Goal: Transaction & Acquisition: Purchase product/service

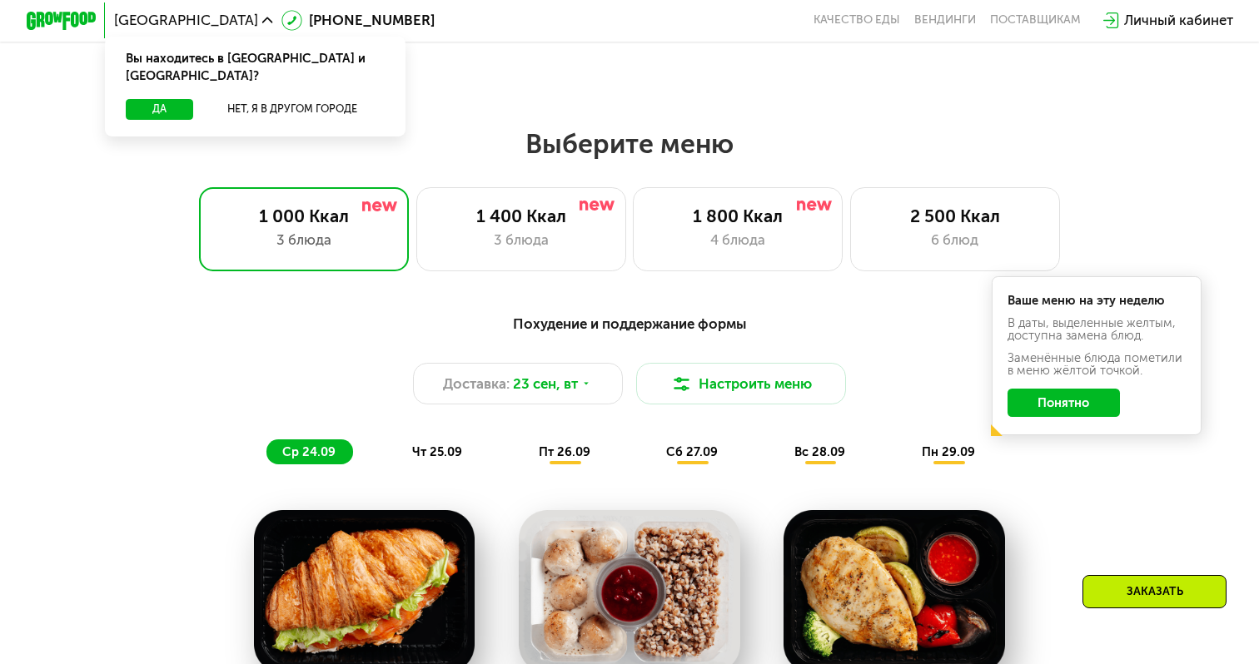
scroll to position [1006, 0]
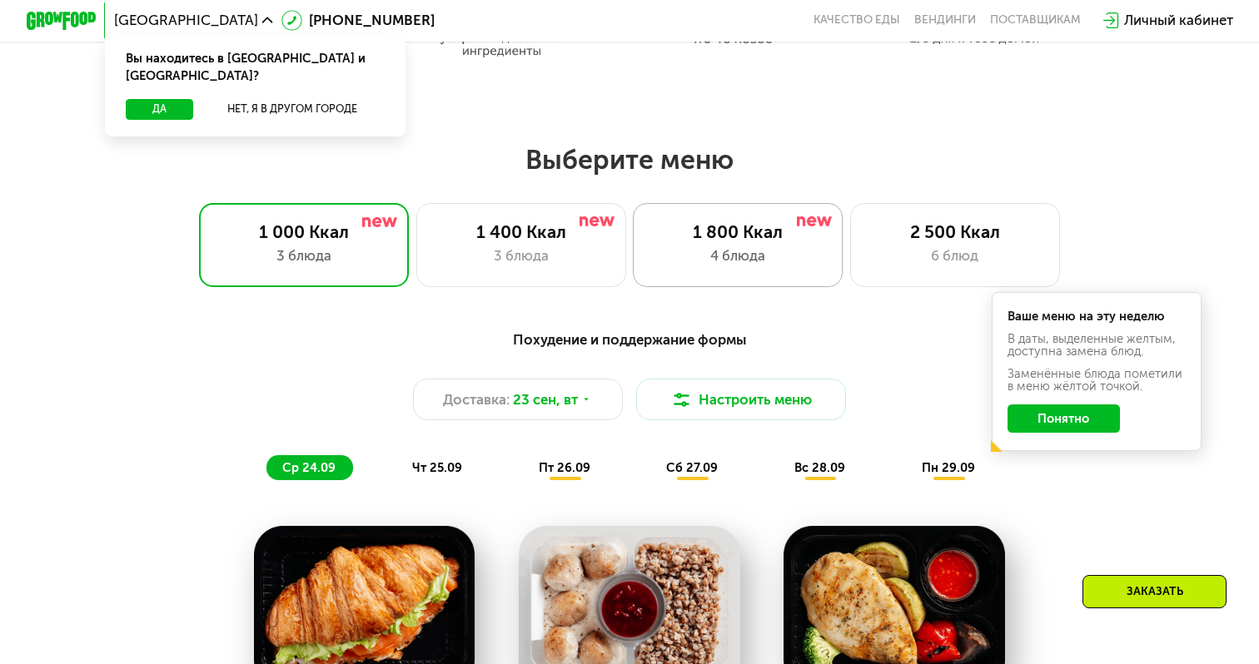
click at [775, 246] on div "4 блюда" at bounding box center [737, 256] width 173 height 21
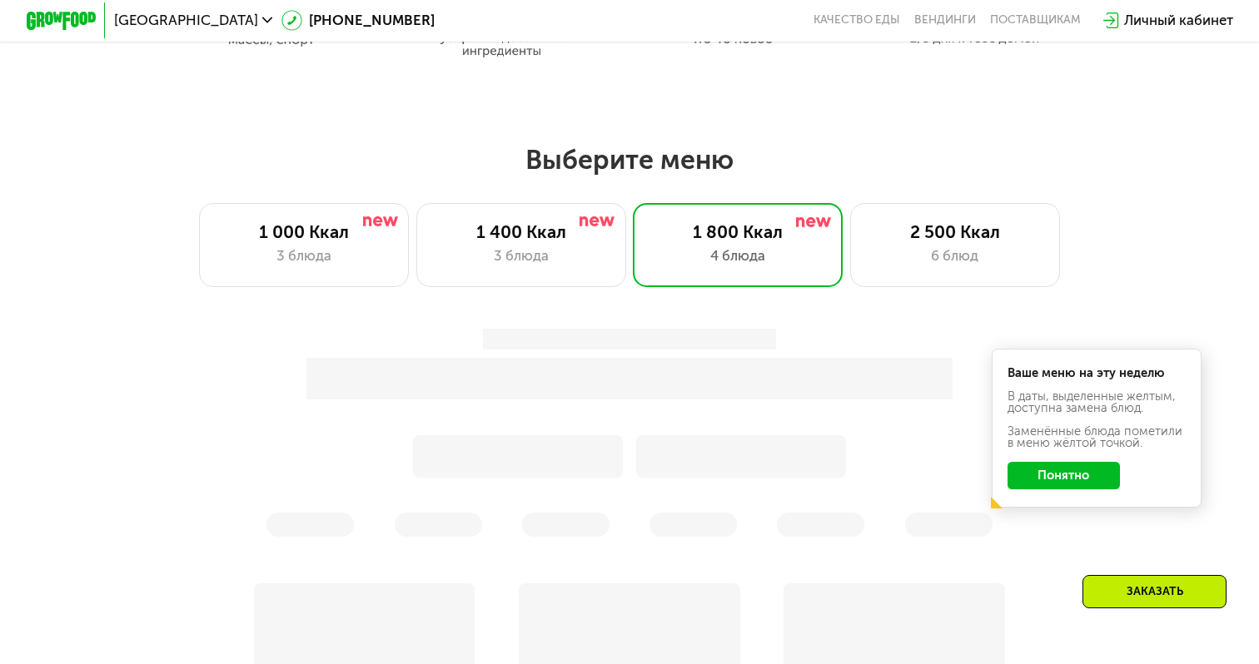
click at [1076, 472] on button "Понятно" at bounding box center [1064, 476] width 113 height 28
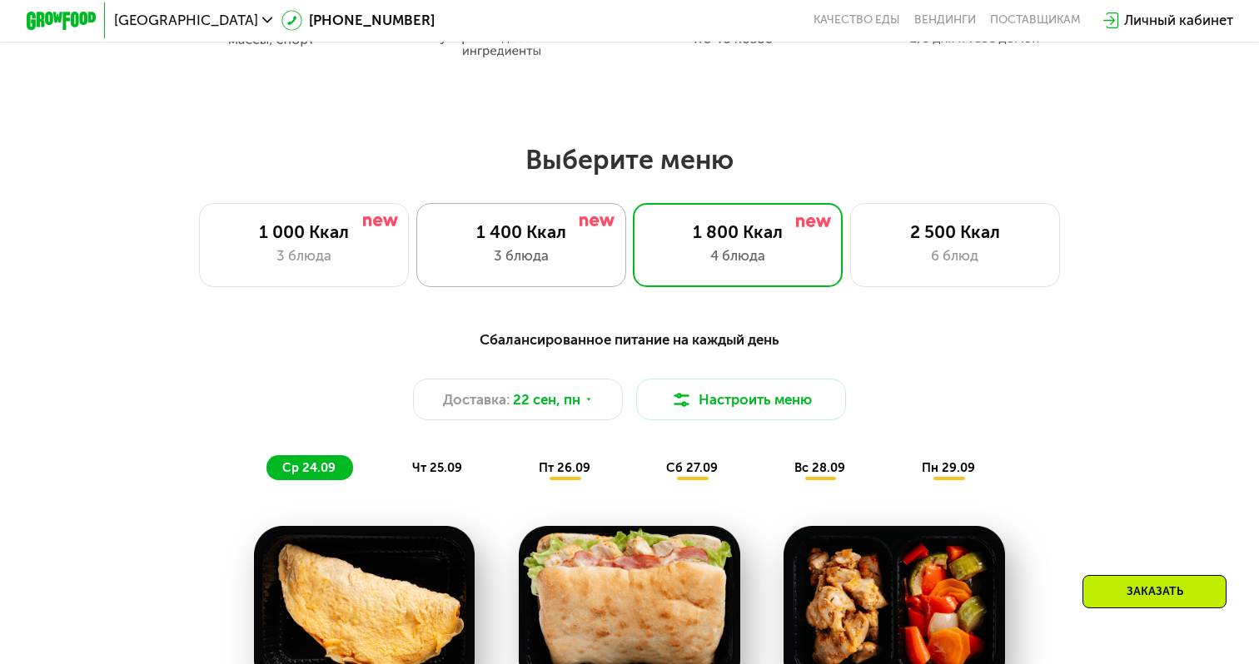
click at [544, 254] on div "3 блюда" at bounding box center [521, 256] width 173 height 21
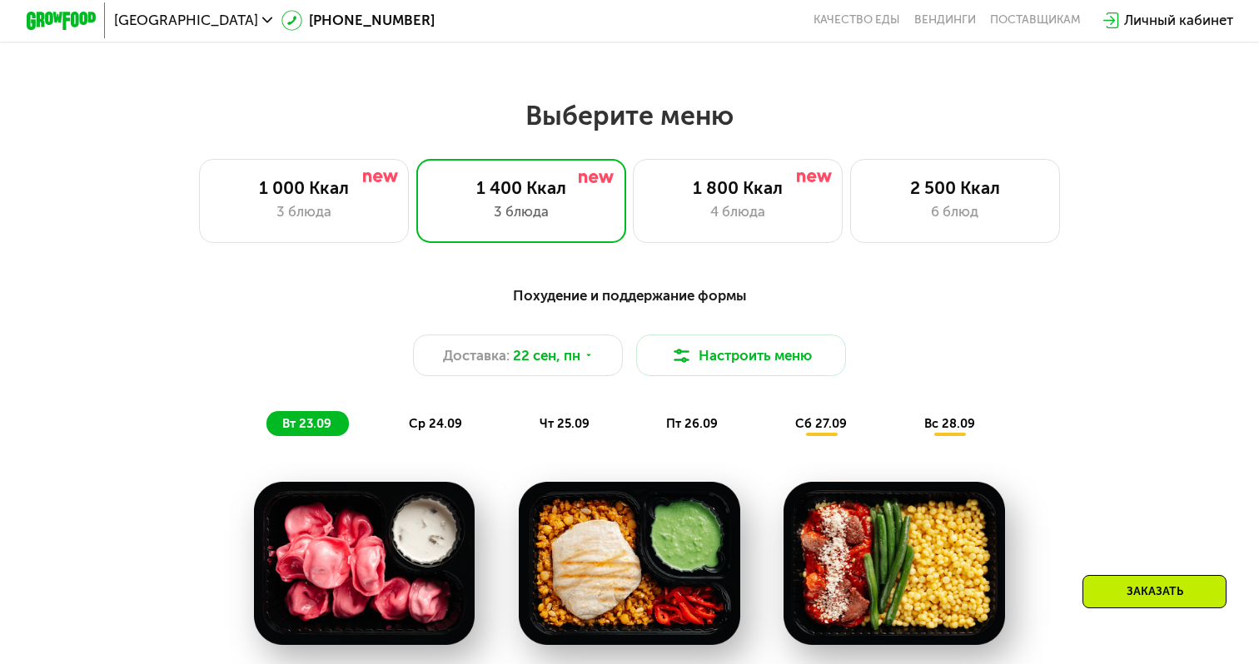
scroll to position [1063, 0]
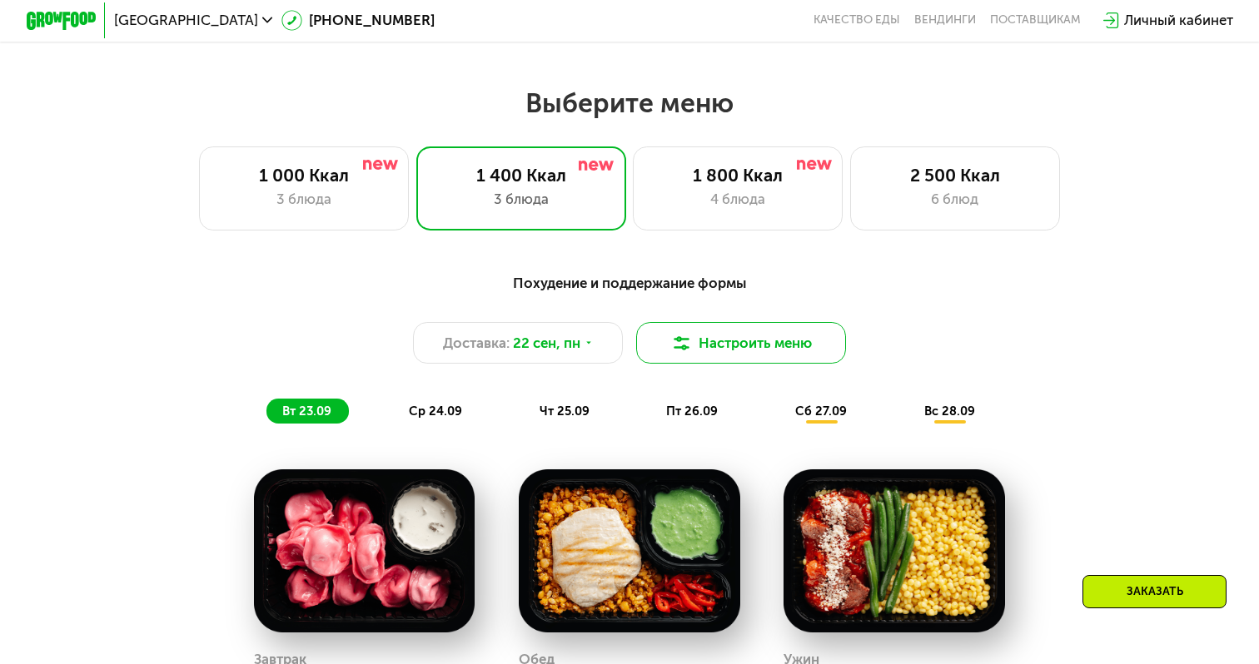
click at [689, 340] on img at bounding box center [681, 343] width 21 height 21
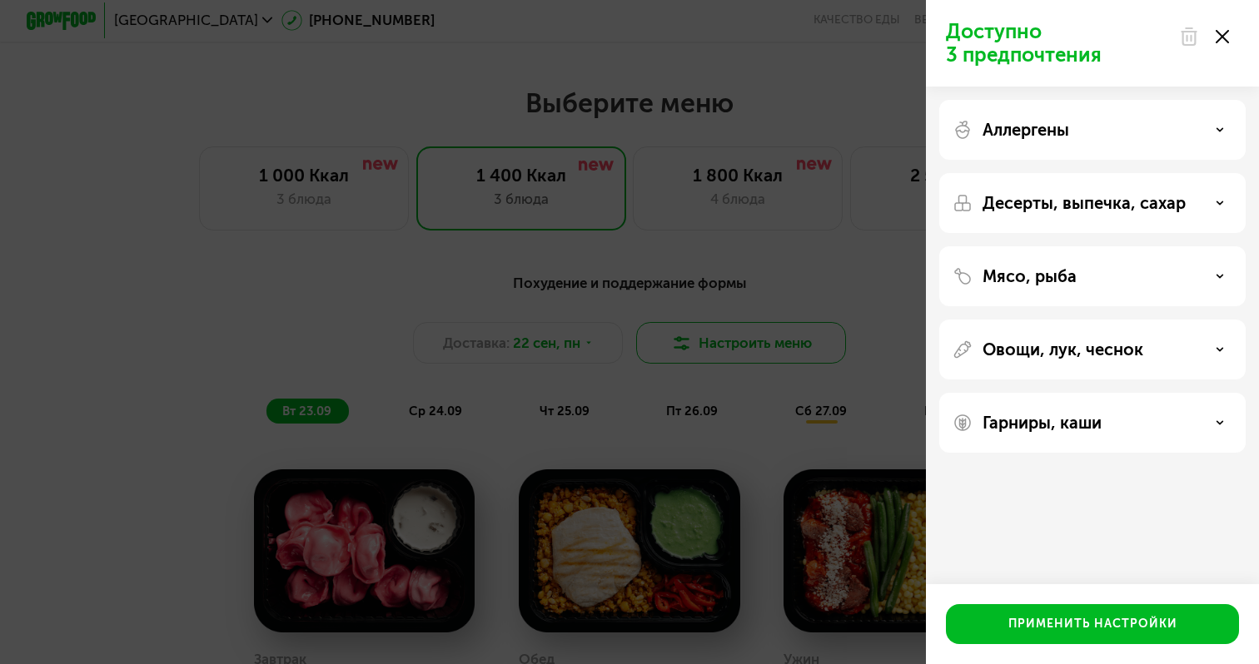
click at [689, 356] on div "Доступно 3 предпочтения Аллергены Десерты, выпечка, сахар Мясо, рыба Овощи, лук…" at bounding box center [629, 332] width 1259 height 664
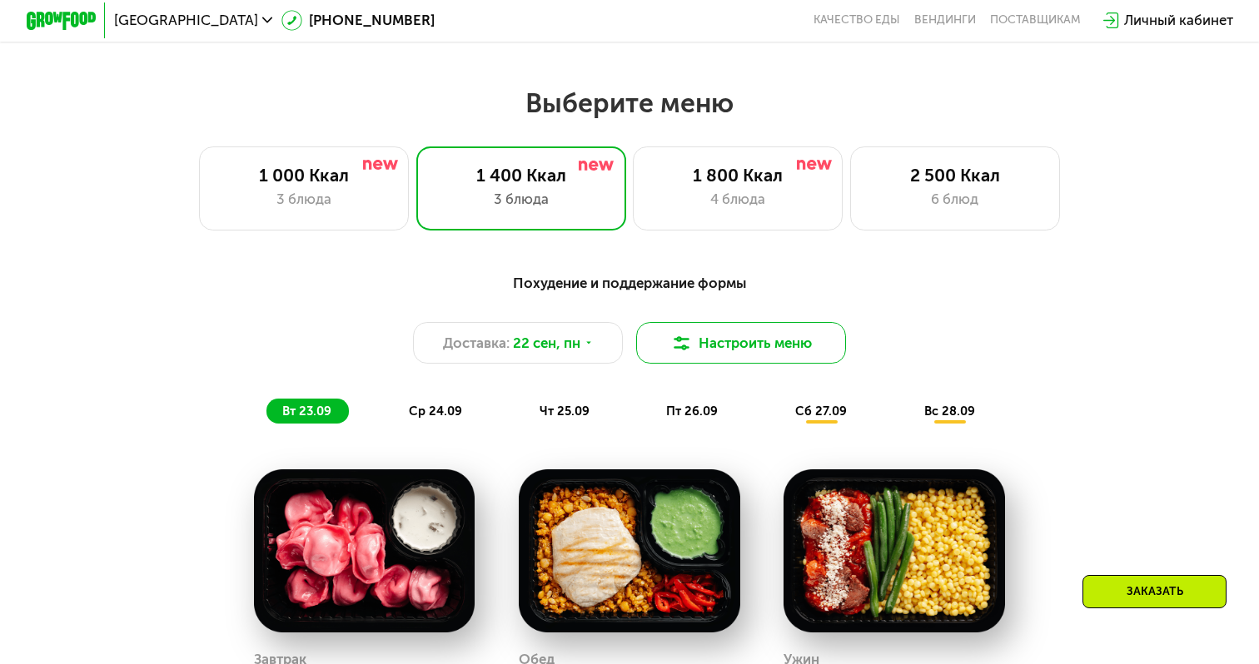
click at [689, 356] on button "Настроить меню" at bounding box center [741, 343] width 210 height 42
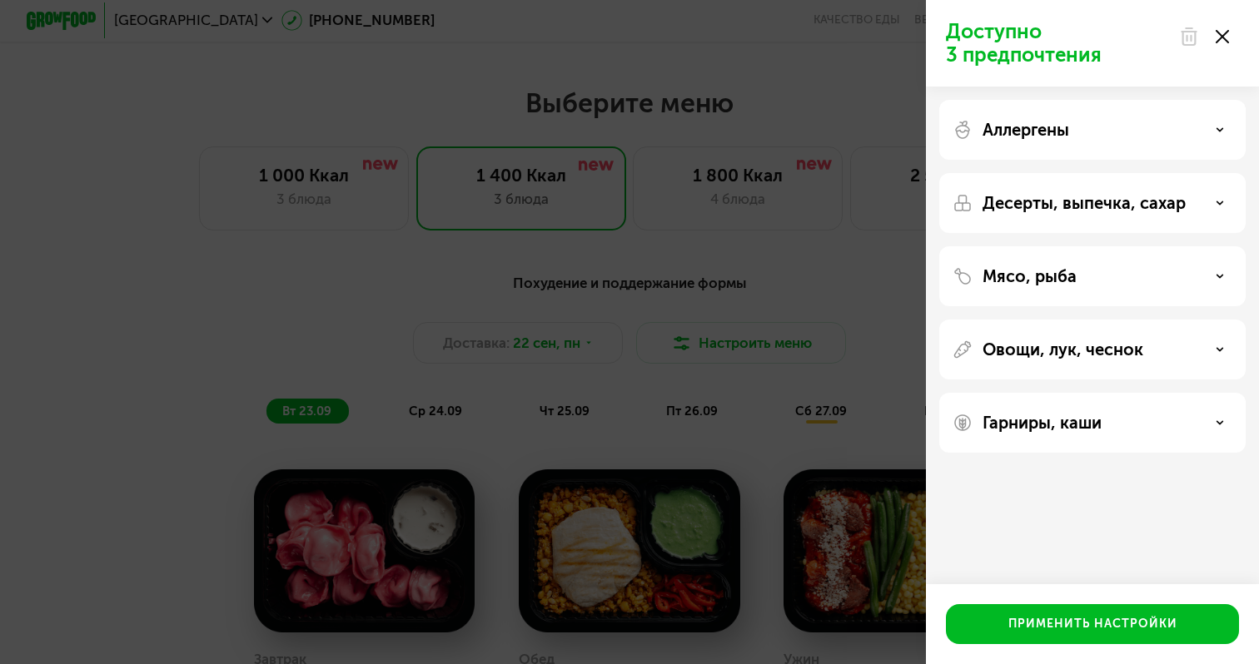
click at [1226, 36] on icon at bounding box center [1222, 36] width 13 height 13
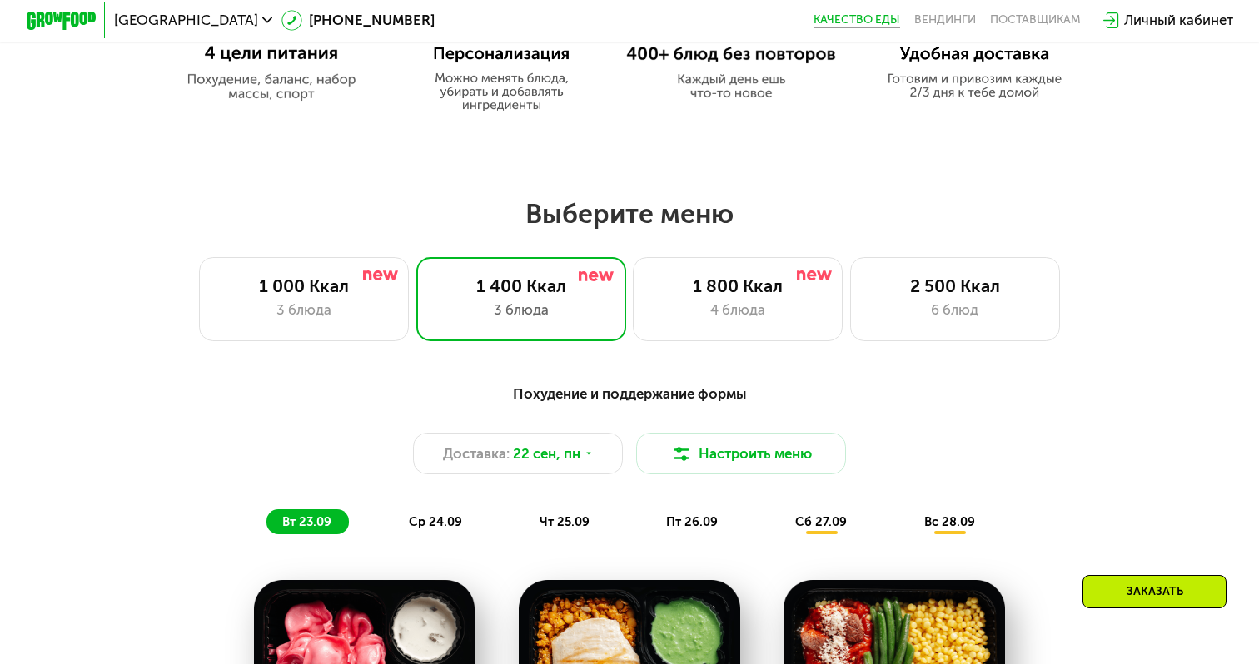
scroll to position [951, 0]
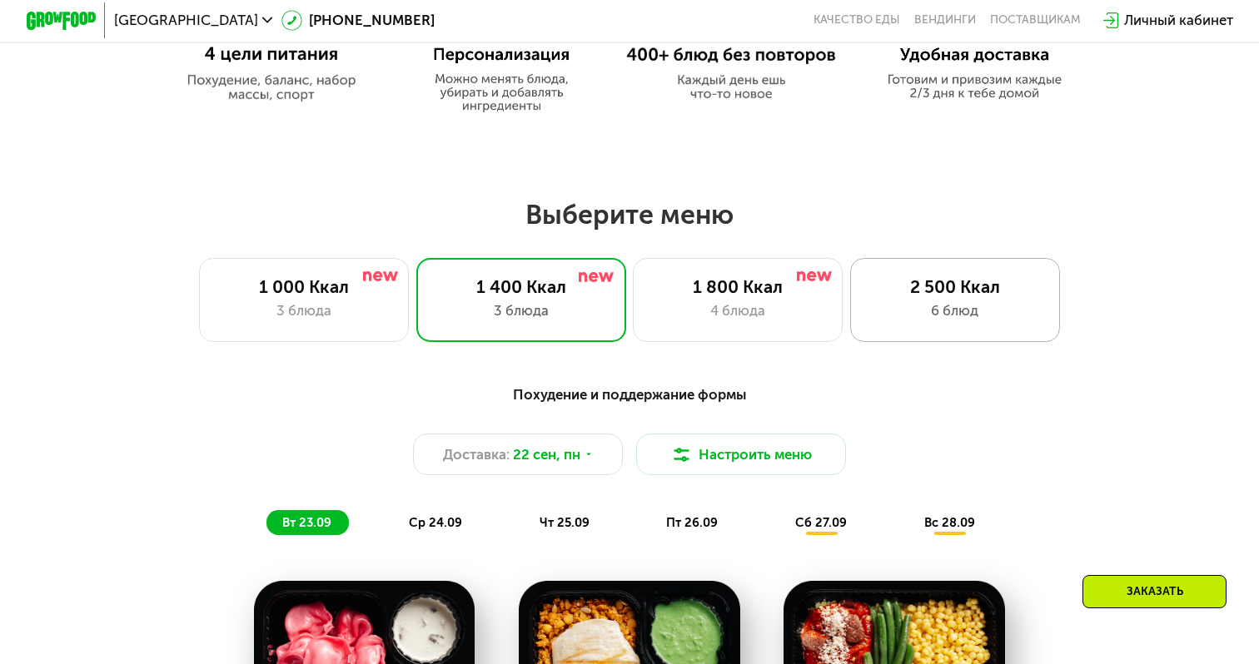
click at [972, 292] on div "2 500 Ккал" at bounding box center [955, 286] width 173 height 21
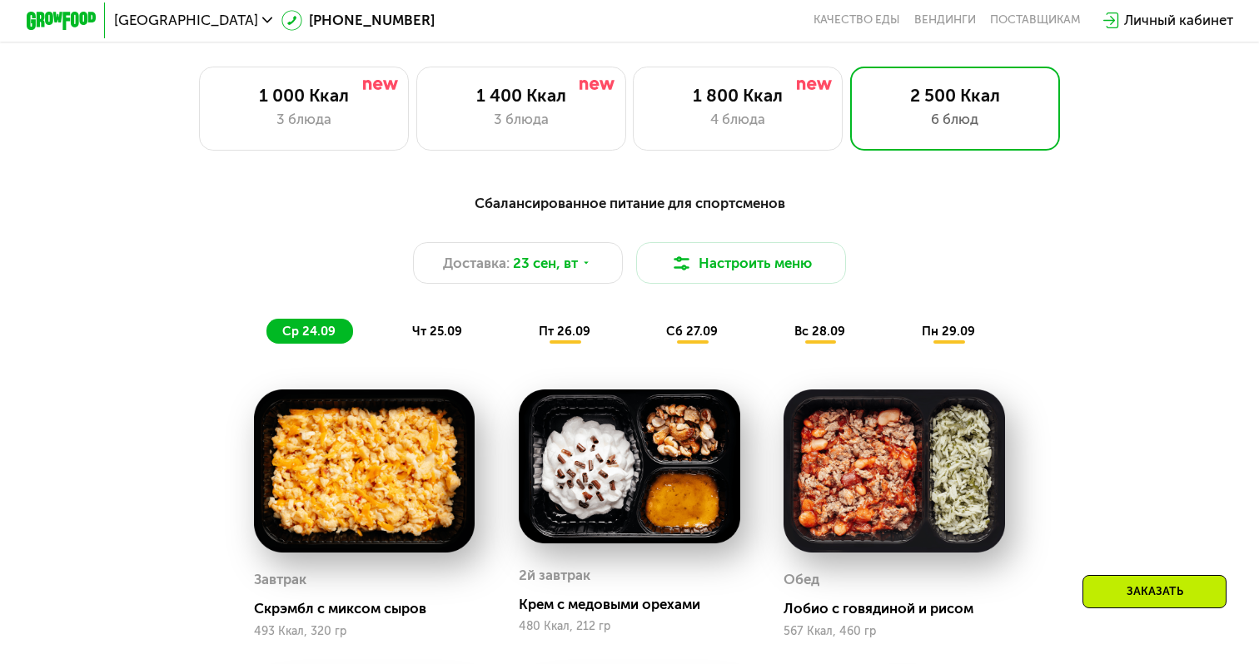
scroll to position [1113, 0]
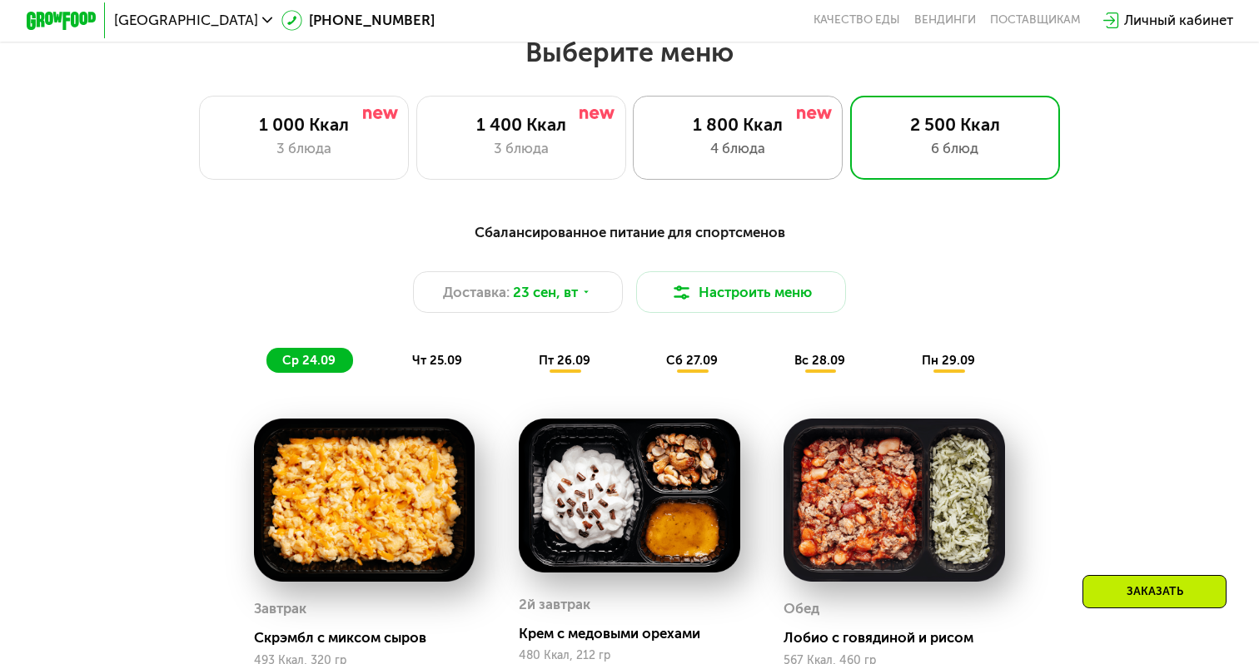
click at [737, 152] on div "4 блюда" at bounding box center [737, 148] width 173 height 21
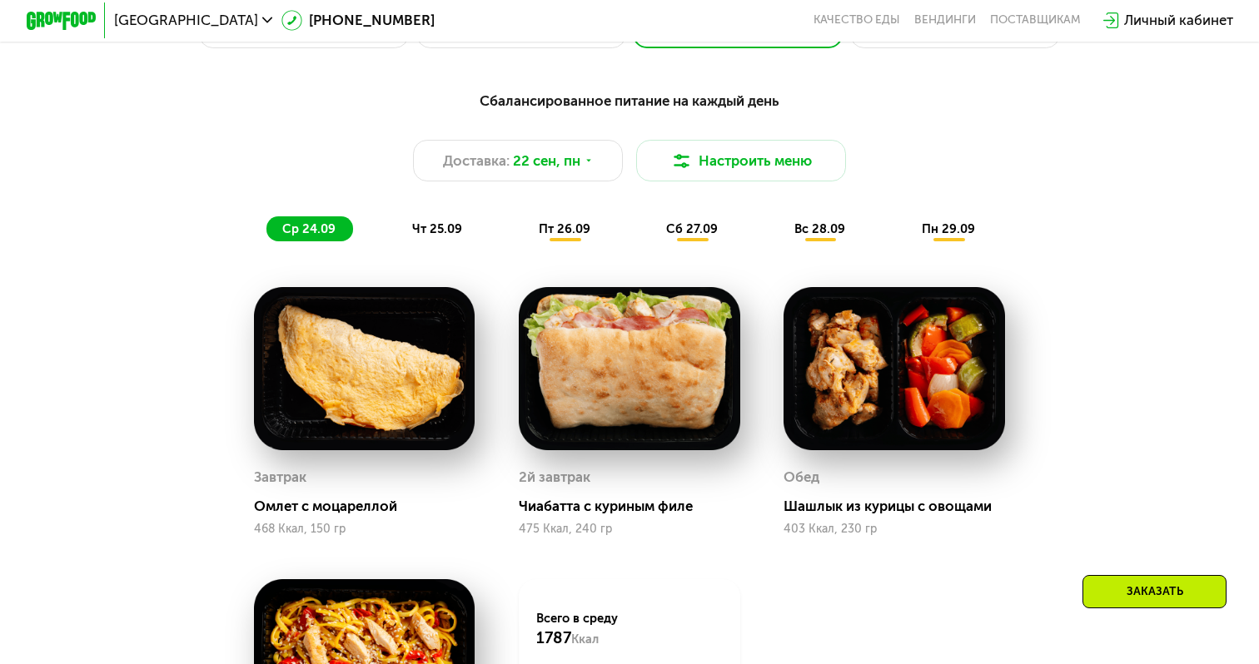
scroll to position [911, 0]
